Goal: Navigation & Orientation: Find specific page/section

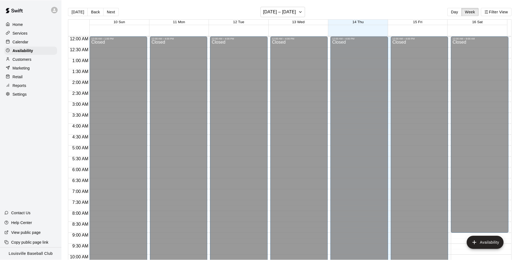
scroll to position [12, 0]
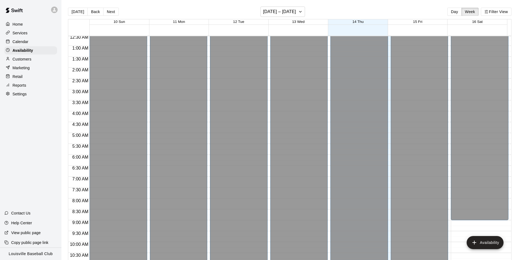
click at [20, 22] on p "Home" at bounding box center [18, 24] width 10 height 5
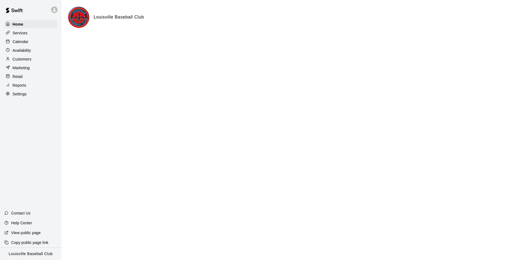
click at [18, 43] on p "Calendar" at bounding box center [21, 41] width 16 height 5
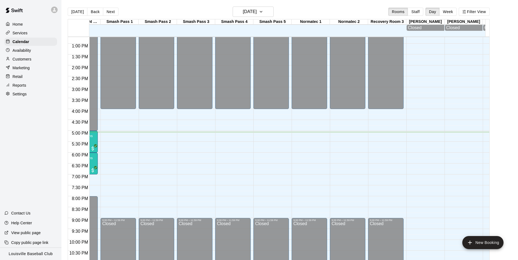
scroll to position [0, 574]
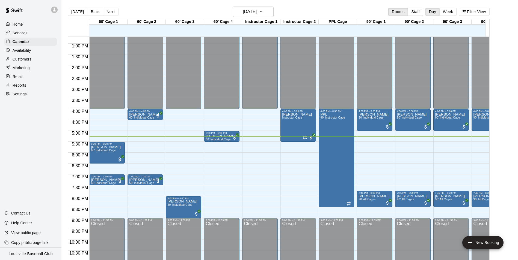
click at [27, 60] on p "Customers" at bounding box center [22, 59] width 19 height 5
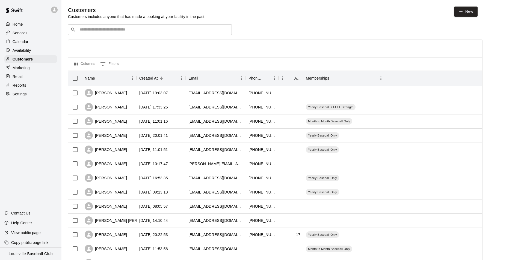
click at [97, 31] on input "Search customers by name or email" at bounding box center [153, 29] width 151 height 5
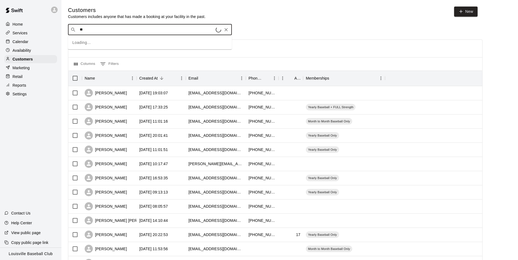
type input "*"
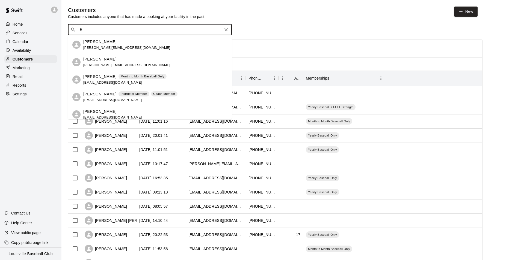
click at [27, 50] on p "Availability" at bounding box center [22, 50] width 19 height 5
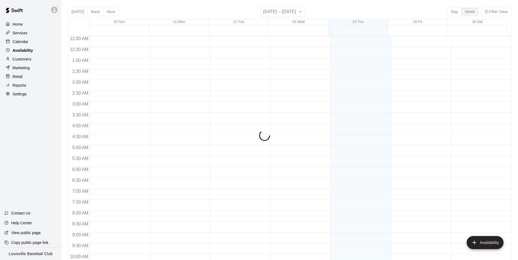
scroll to position [294, 0]
click at [25, 44] on p "Calendar" at bounding box center [21, 41] width 16 height 5
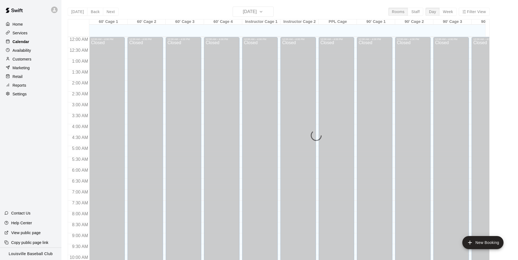
scroll to position [277, 0]
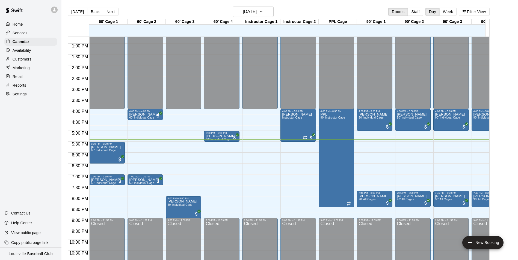
click at [30, 53] on p "Availability" at bounding box center [22, 50] width 19 height 5
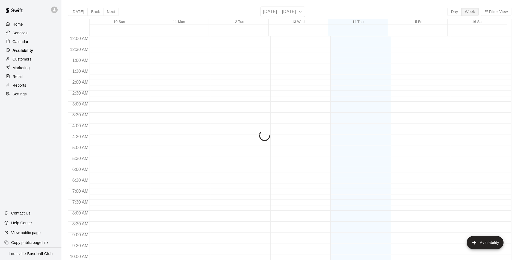
scroll to position [294, 0]
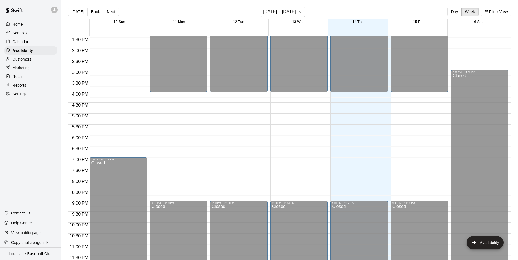
click at [29, 70] on p "Marketing" at bounding box center [21, 67] width 17 height 5
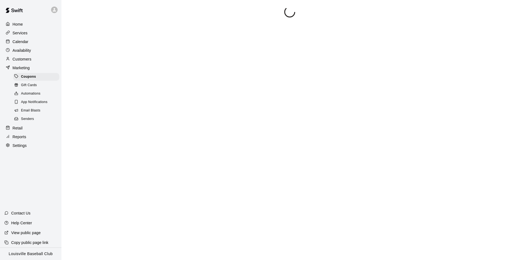
click at [32, 58] on div "Customers" at bounding box center [30, 59] width 53 height 8
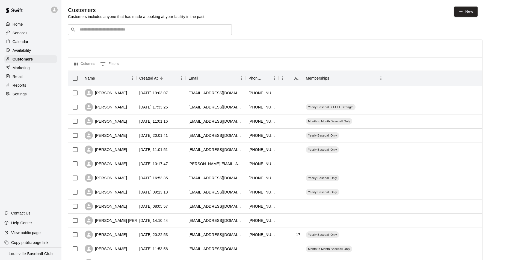
click at [114, 32] on input "Search customers by name or email" at bounding box center [153, 29] width 151 height 5
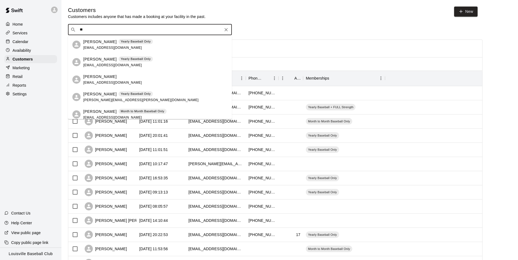
type input "*"
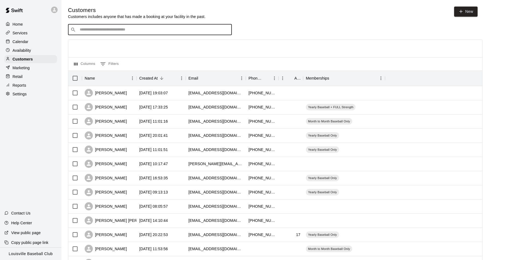
click at [162, 30] on input "Search customers by name or email" at bounding box center [153, 29] width 151 height 5
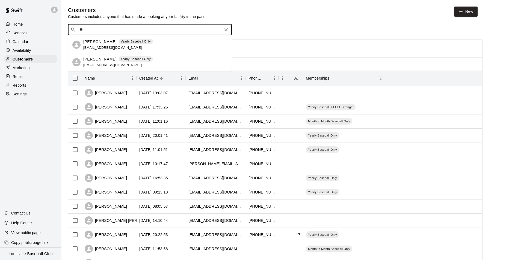
type input "*"
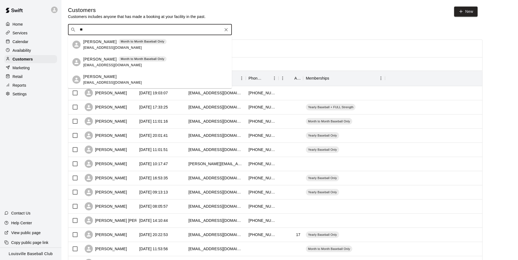
type input "*"
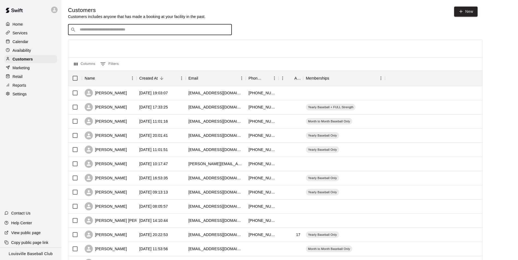
click at [24, 43] on p "Calendar" at bounding box center [21, 41] width 16 height 5
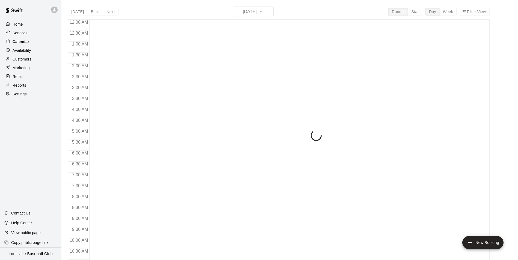
scroll to position [277, 0]
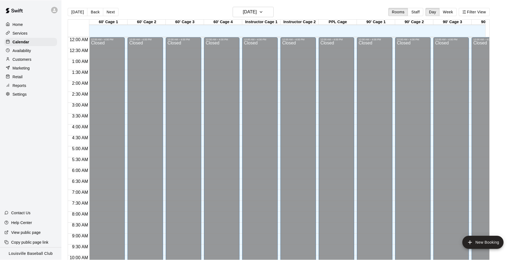
scroll to position [12, 0]
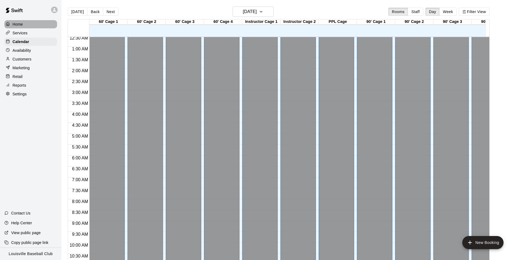
click at [14, 26] on p "Home" at bounding box center [18, 24] width 10 height 5
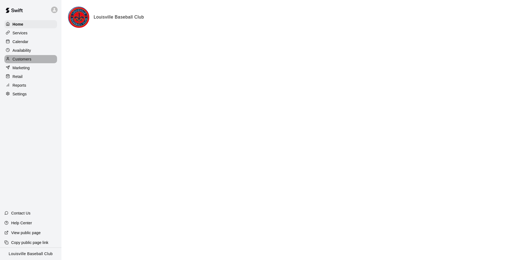
click at [52, 62] on div "Customers" at bounding box center [30, 59] width 53 height 8
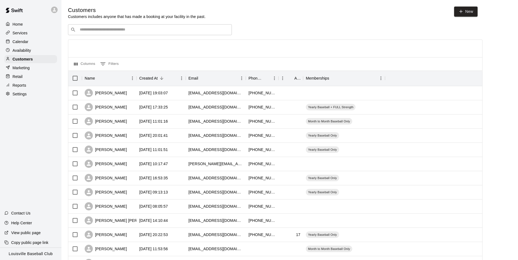
click at [138, 35] on div "​ ​" at bounding box center [150, 29] width 164 height 11
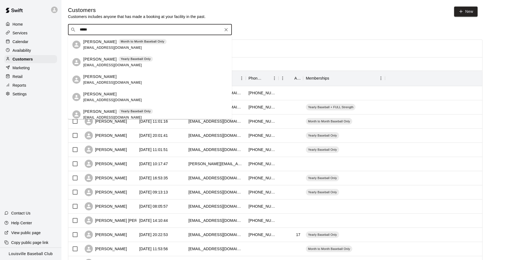
drag, startPoint x: 224, startPoint y: 101, endPoint x: 227, endPoint y: 120, distance: 19.4
click at [227, 120] on body "Home Services Calendar Availability Customers Marketing Retail Reports Settings…" at bounding box center [259, 235] width 518 height 471
type input "*****"
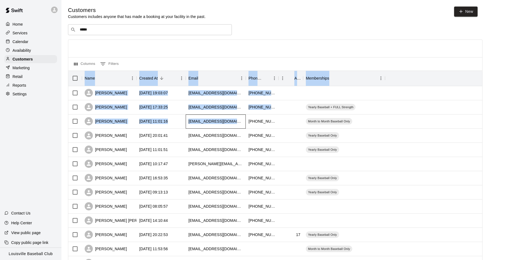
drag, startPoint x: 227, startPoint y: 120, endPoint x: 193, endPoint y: 59, distance: 70.0
click at [193, 59] on div "Columns 0 Filters Name Created At Email Phone Number Age Memberships [PERSON_NA…" at bounding box center [275, 248] width 414 height 416
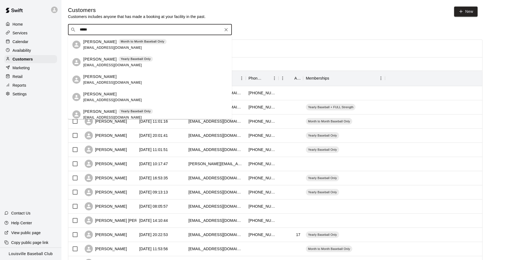
click at [199, 32] on input "*****" at bounding box center [149, 29] width 143 height 5
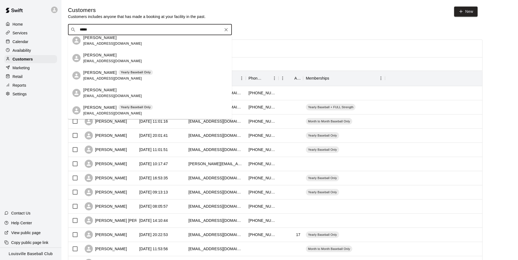
scroll to position [57, 0]
click at [224, 32] on icon "Clear" at bounding box center [225, 29] width 5 height 5
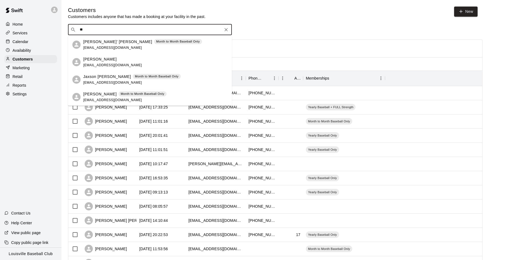
type input "*"
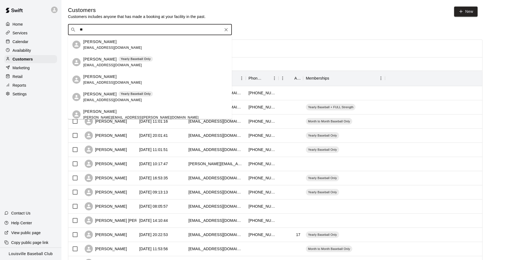
type input "*"
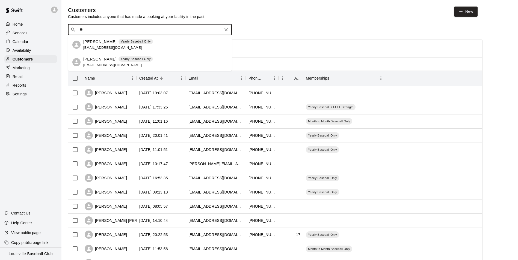
type input "*"
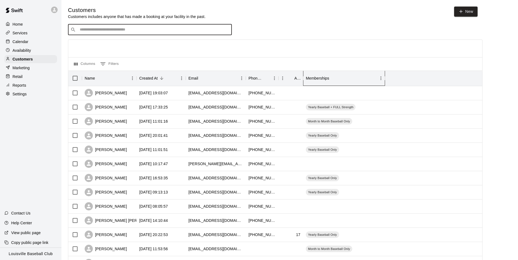
click at [315, 72] on div "Memberships" at bounding box center [317, 78] width 23 height 15
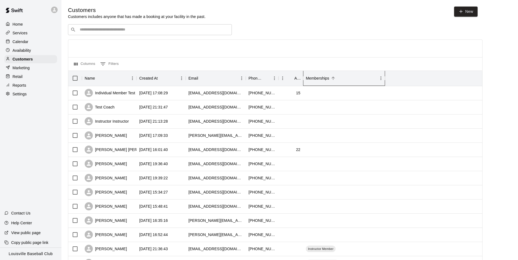
click at [315, 72] on div "Memberships" at bounding box center [317, 78] width 23 height 15
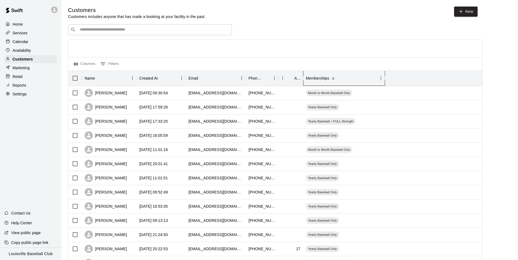
click at [314, 81] on div "Memberships" at bounding box center [317, 78] width 23 height 15
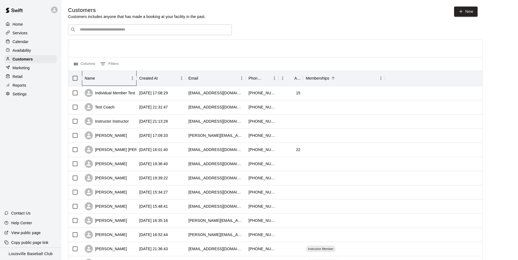
click at [93, 79] on div "Name" at bounding box center [90, 78] width 10 height 15
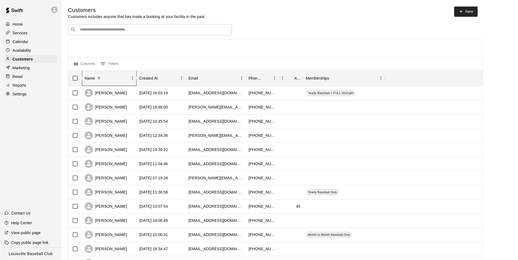
click at [93, 79] on div "Name" at bounding box center [90, 78] width 10 height 15
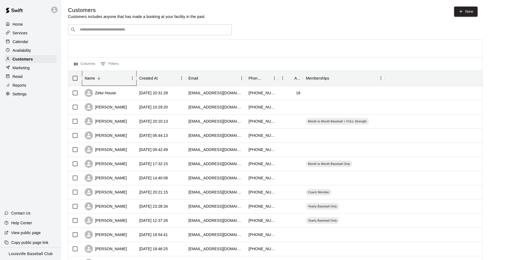
click at [93, 79] on div "Name" at bounding box center [90, 78] width 10 height 15
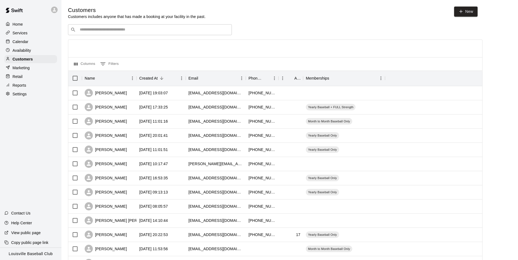
click at [96, 26] on div "​ ​" at bounding box center [150, 29] width 164 height 11
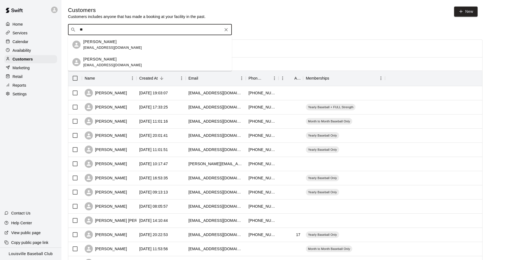
type input "*"
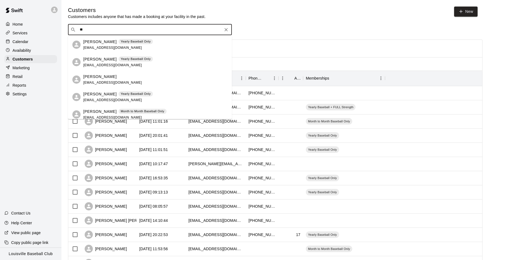
type input "*"
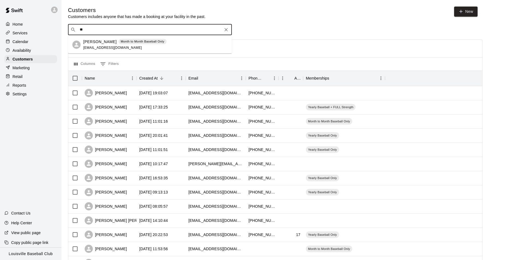
type input "*"
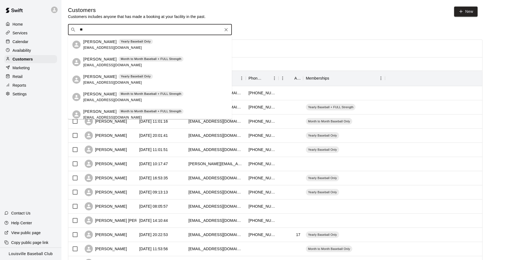
type input "*"
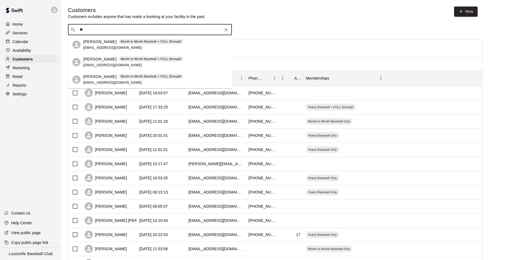
type input "*"
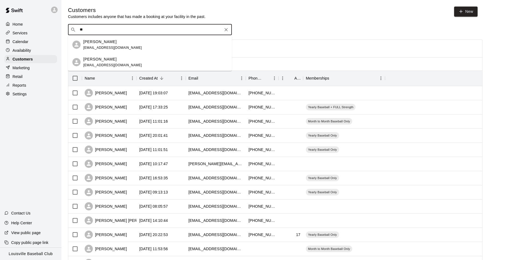
type input "*"
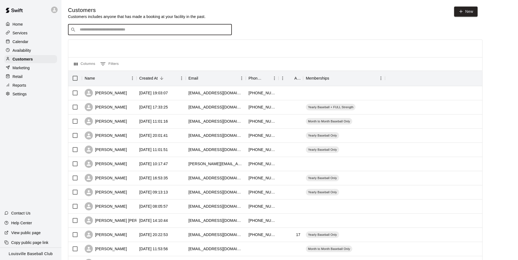
type input "*"
click at [23, 52] on p "Availability" at bounding box center [22, 50] width 19 height 5
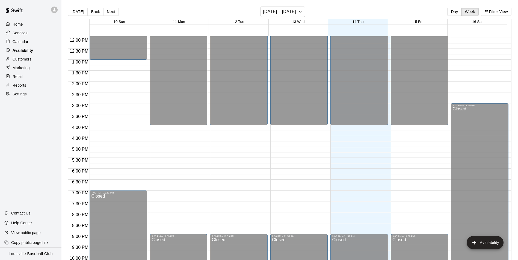
scroll to position [260, 0]
click at [54, 10] on icon at bounding box center [54, 9] width 3 height 3
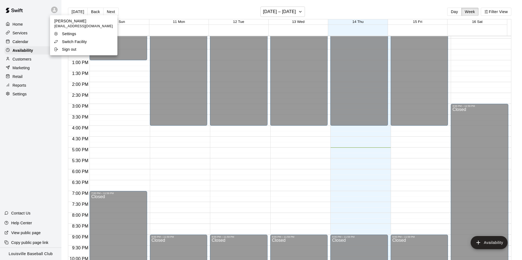
click at [139, 71] on div at bounding box center [261, 130] width 522 height 260
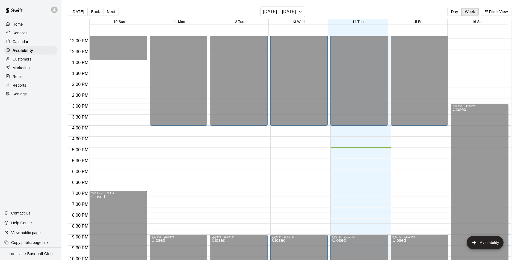
click at [57, 10] on icon at bounding box center [54, 9] width 5 height 5
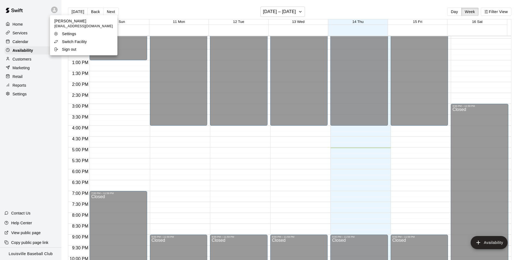
click at [62, 23] on p "Aaron Beard" at bounding box center [83, 20] width 59 height 5
click at [17, 11] on div at bounding box center [261, 130] width 522 height 260
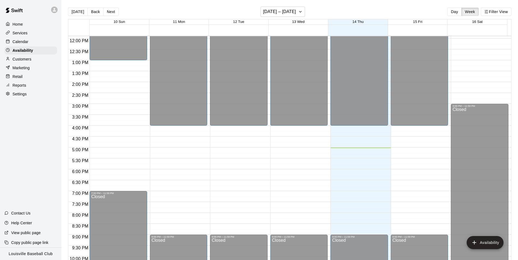
click at [15, 14] on img at bounding box center [14, 10] width 28 height 16
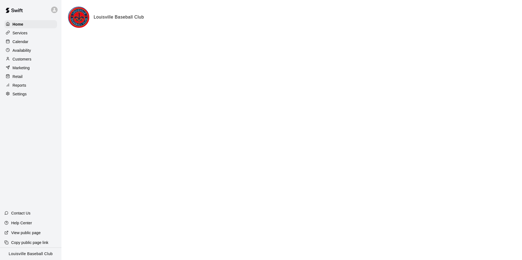
click at [21, 9] on img at bounding box center [14, 10] width 28 height 16
click at [53, 8] on icon at bounding box center [54, 9] width 5 height 5
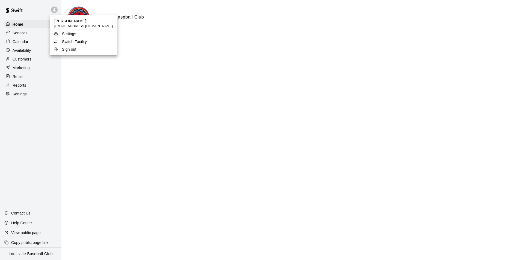
click at [76, 41] on p "Switch Facility" at bounding box center [74, 41] width 25 height 5
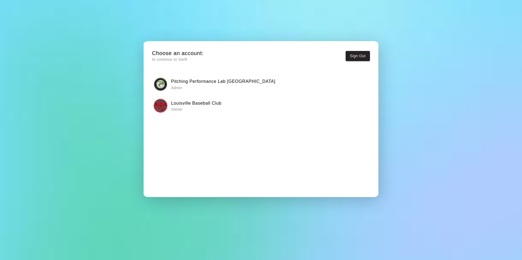
click at [157, 108] on img "button" at bounding box center [161, 106] width 14 height 14
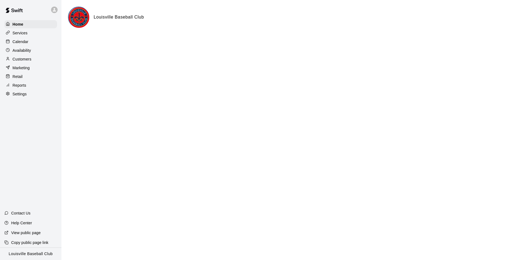
click at [19, 42] on p "Calendar" at bounding box center [21, 41] width 16 height 5
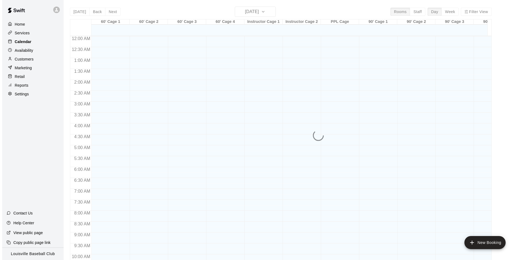
scroll to position [277, 0]
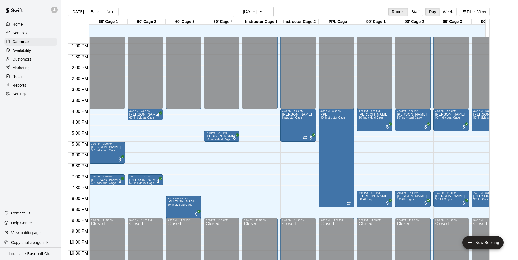
click at [55, 8] on icon at bounding box center [54, 9] width 3 height 3
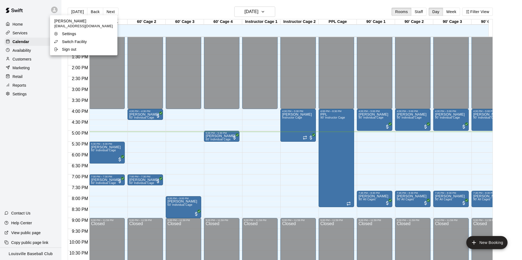
click at [73, 43] on p "Switch Facility" at bounding box center [74, 41] width 25 height 5
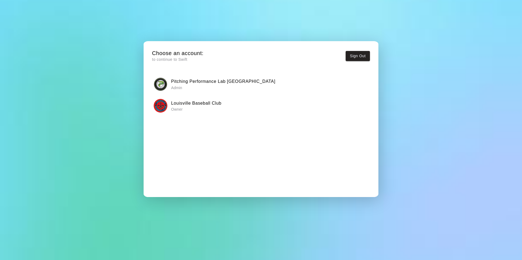
click at [164, 82] on img "button" at bounding box center [161, 85] width 14 height 14
